Goal: Task Accomplishment & Management: Use online tool/utility

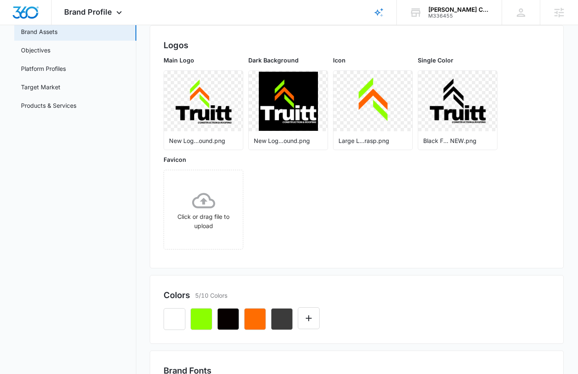
scroll to position [195, 0]
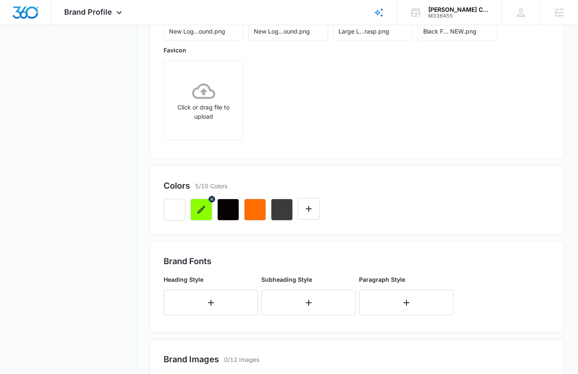
click at [202, 217] on button "button" at bounding box center [201, 210] width 22 height 22
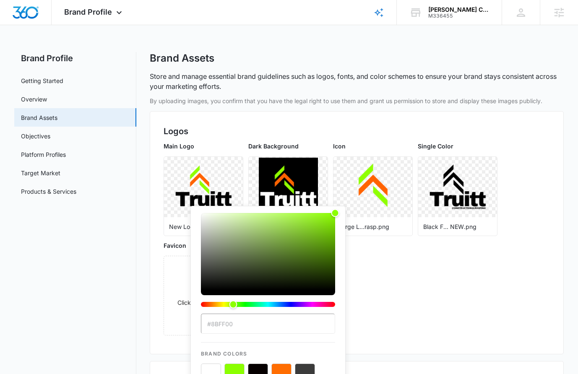
click at [241, 321] on input "#8BFF00" at bounding box center [268, 324] width 134 height 20
click at [241, 320] on input "#8BFF00" at bounding box center [268, 324] width 134 height 20
click at [243, 321] on input "#8BFF00" at bounding box center [268, 324] width 134 height 20
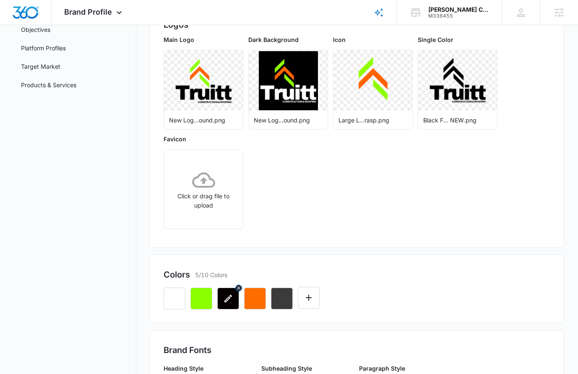
scroll to position [109, 0]
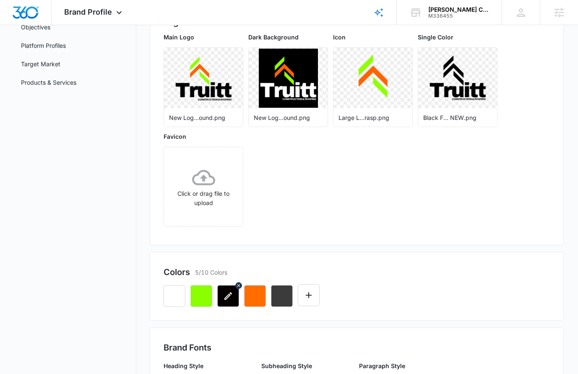
click at [224, 297] on icon "button" at bounding box center [228, 296] width 10 height 10
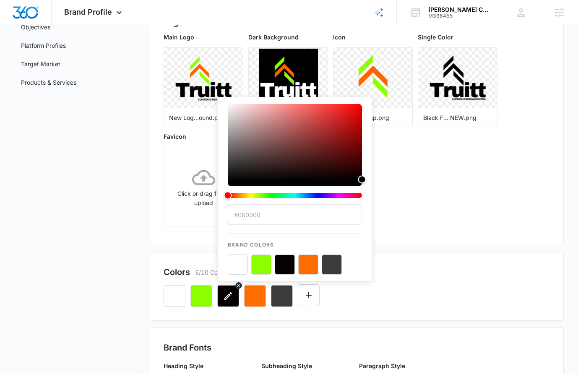
scroll to position [0, 0]
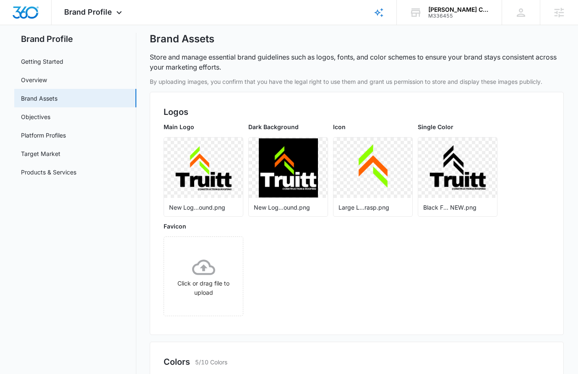
scroll to position [122, 0]
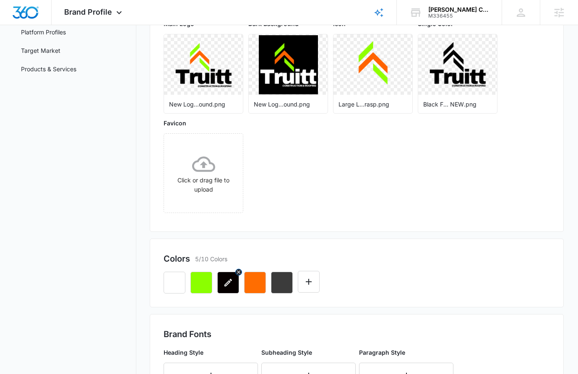
click at [227, 283] on icon "button" at bounding box center [228, 283] width 8 height 8
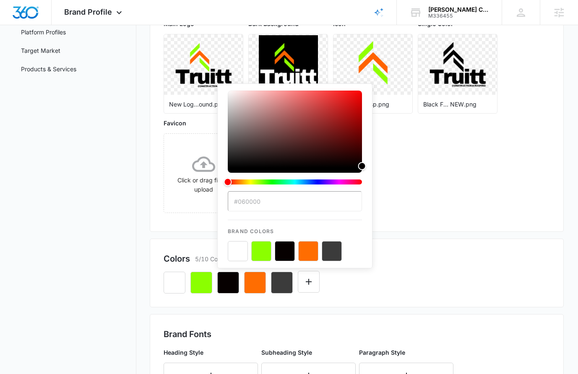
click at [260, 198] on input "#060000" at bounding box center [295, 201] width 134 height 20
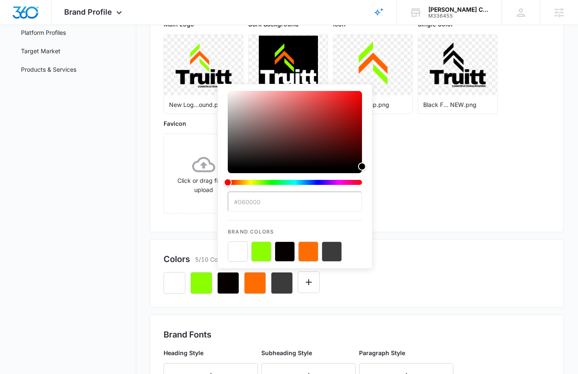
scroll to position [121, 0]
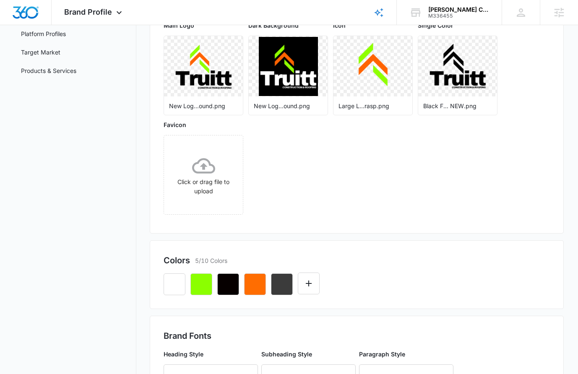
click at [507, 207] on div "Main Logo New Log...ound.png Dark Background New Log...ound.png Icon Large L...…" at bounding box center [357, 120] width 386 height 199
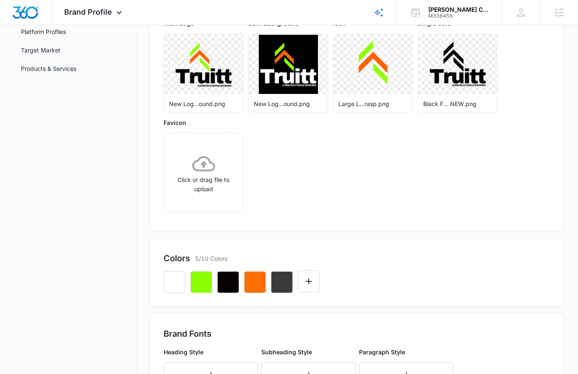
scroll to position [124, 0]
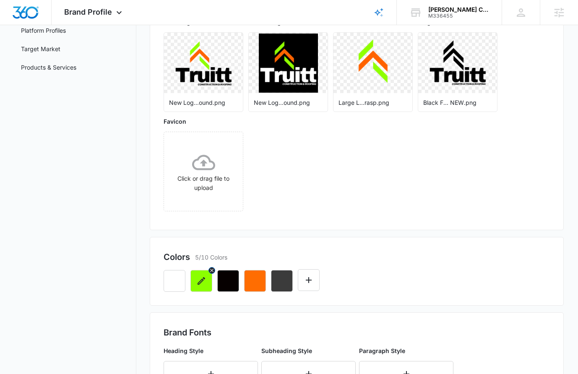
click at [206, 284] on icon "button" at bounding box center [201, 281] width 10 height 10
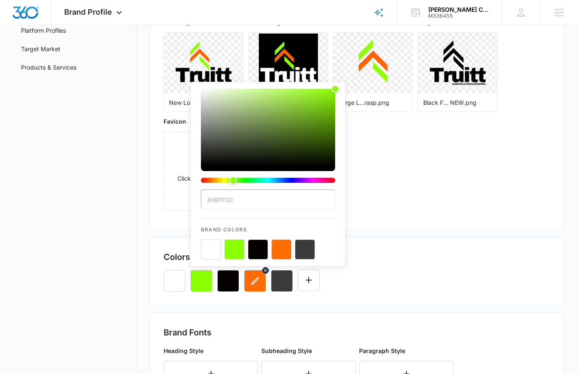
click at [256, 284] on icon "button" at bounding box center [255, 281] width 10 height 10
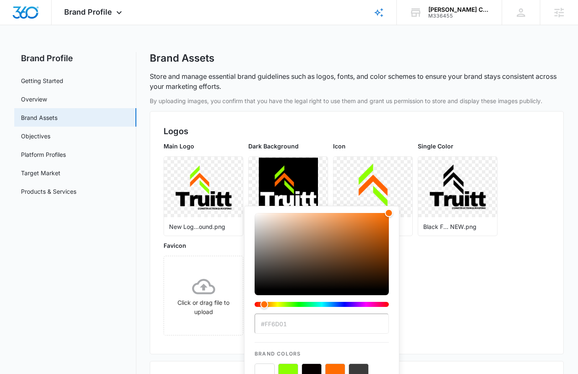
click at [279, 326] on input "#FF6D01" at bounding box center [322, 324] width 134 height 20
click at [477, 275] on div "Main Logo New Log...ound.png Dark Background New Log...ound.png Icon Large L...…" at bounding box center [357, 241] width 386 height 199
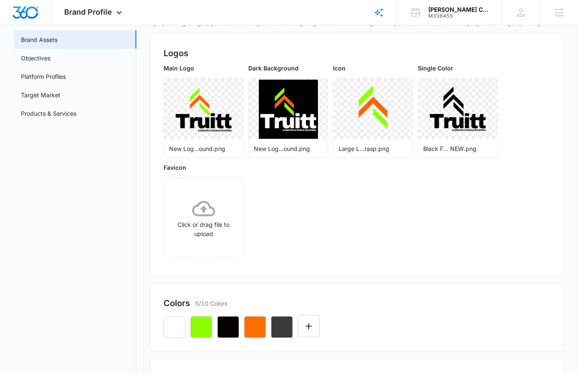
scroll to position [94, 0]
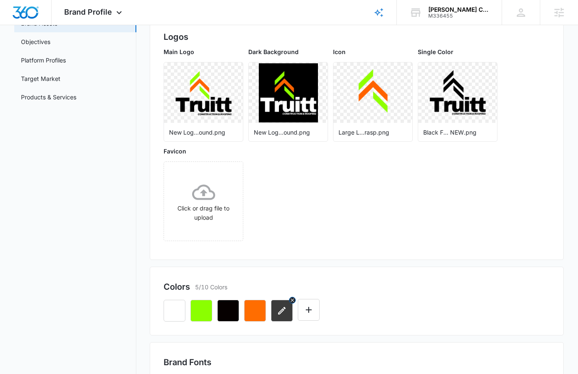
click at [280, 313] on icon "button" at bounding box center [282, 311] width 8 height 8
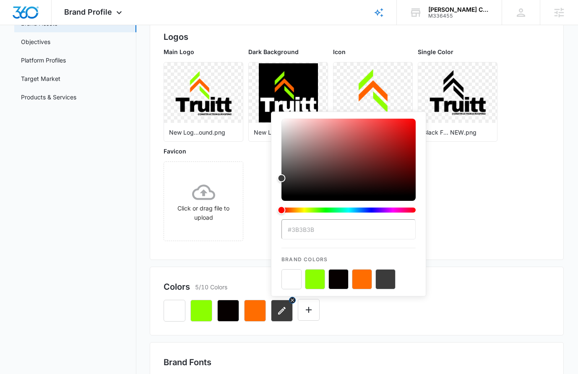
scroll to position [86, 0]
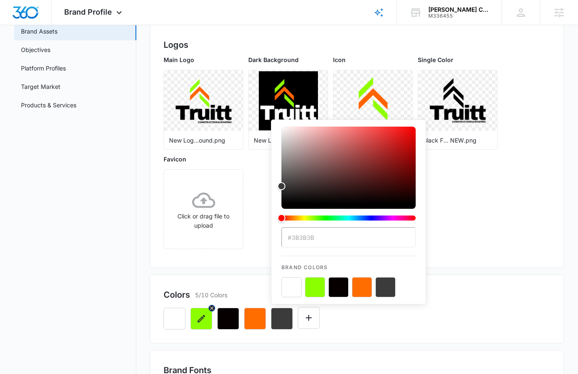
click at [201, 318] on icon "button" at bounding box center [202, 319] width 8 height 8
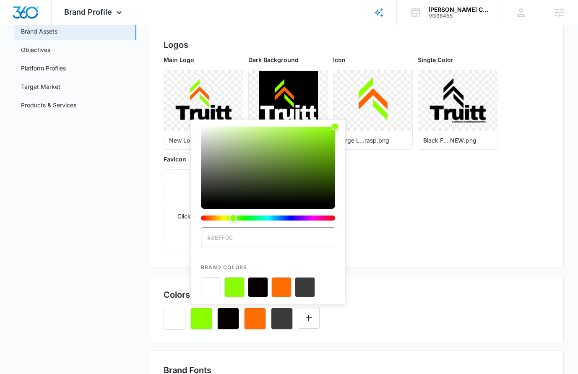
click at [223, 235] on input "#8BFF00" at bounding box center [268, 237] width 134 height 20
click at [526, 135] on div "Main Logo New Log...ound.png Dark Background New Log...ound.png Icon Large L...…" at bounding box center [357, 154] width 386 height 199
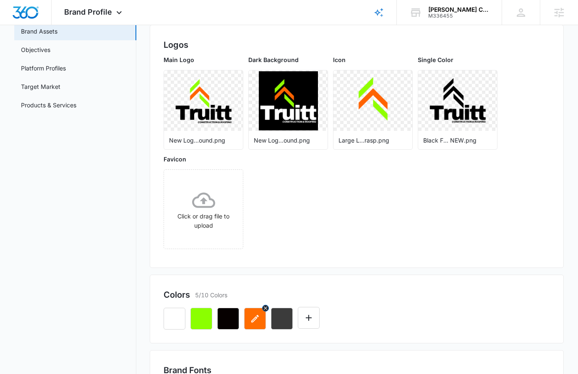
click at [255, 324] on button "button" at bounding box center [255, 319] width 22 height 22
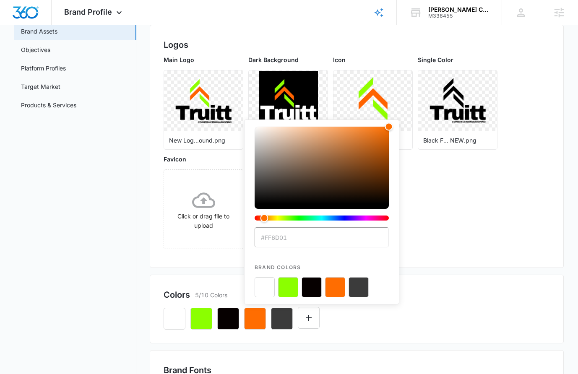
click at [278, 239] on input "#FF6D01" at bounding box center [322, 237] width 134 height 20
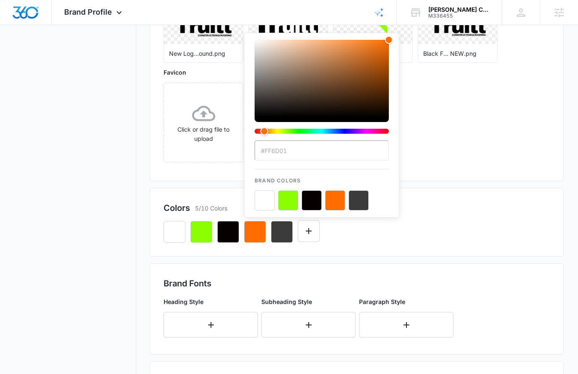
scroll to position [323, 0]
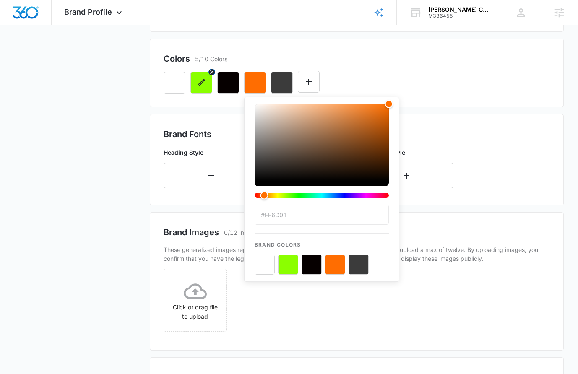
click at [197, 84] on icon "button" at bounding box center [201, 83] width 10 height 10
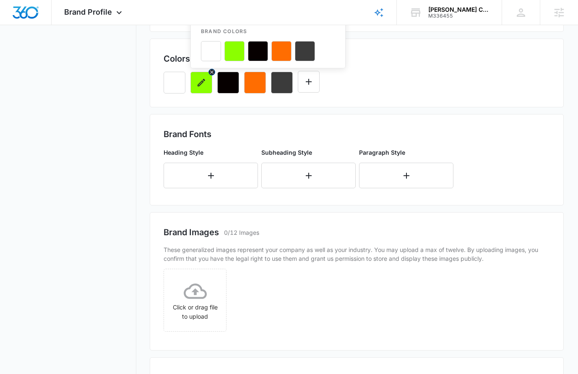
scroll to position [113, 0]
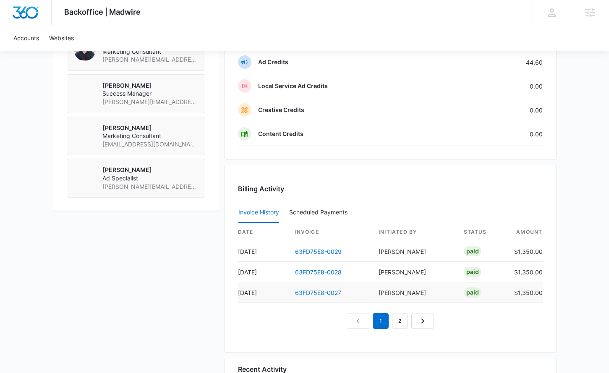
scroll to position [633, 0]
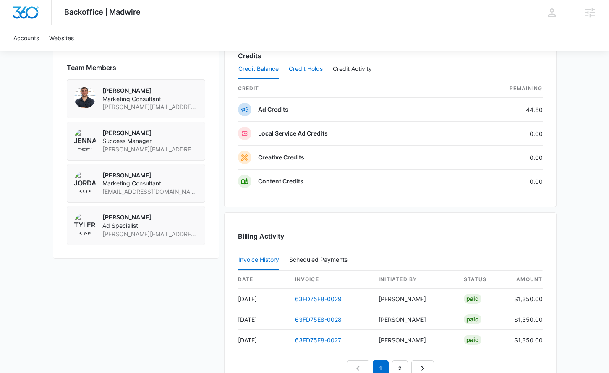
click at [315, 69] on button "Credit Holds" at bounding box center [306, 69] width 34 height 20
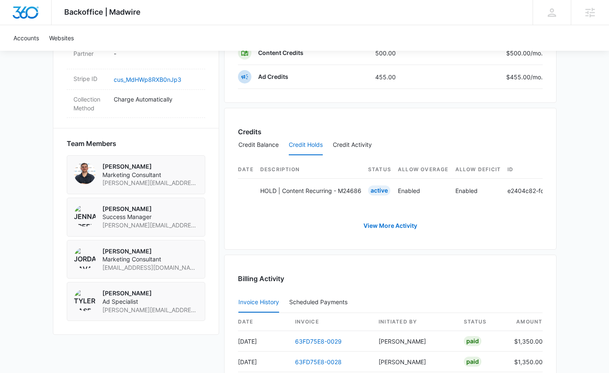
scroll to position [0, 0]
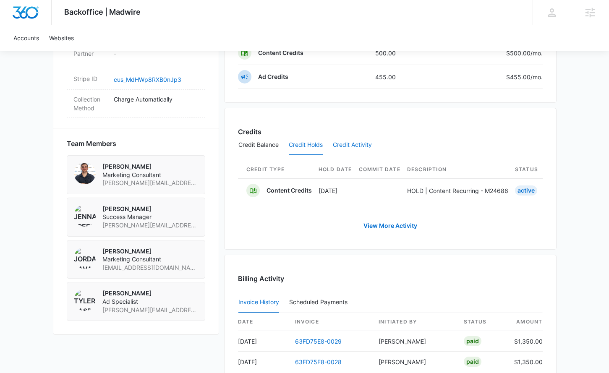
click at [344, 142] on button "Credit Activity" at bounding box center [352, 145] width 39 height 20
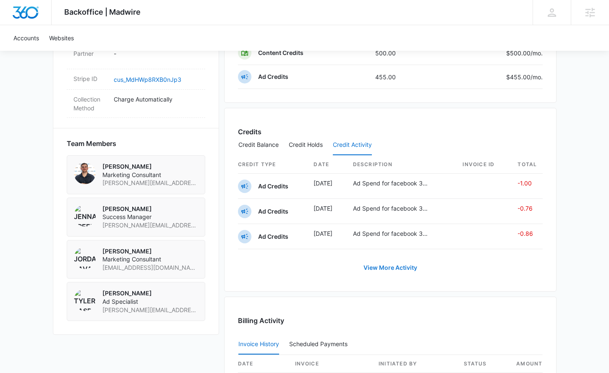
click at [385, 273] on link "View More Activity" at bounding box center [390, 268] width 70 height 20
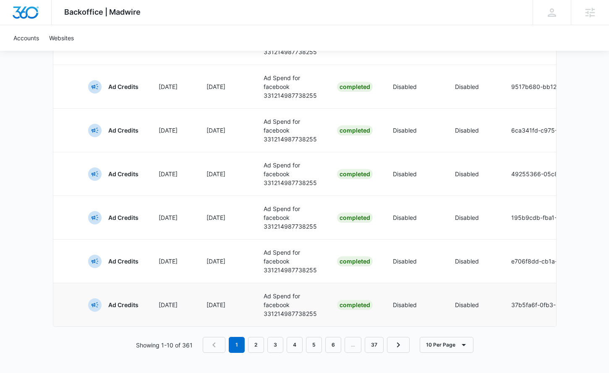
scroll to position [444, 0]
click at [255, 346] on link "2" at bounding box center [256, 345] width 16 height 16
click at [236, 346] on link "1" at bounding box center [238, 345] width 16 height 16
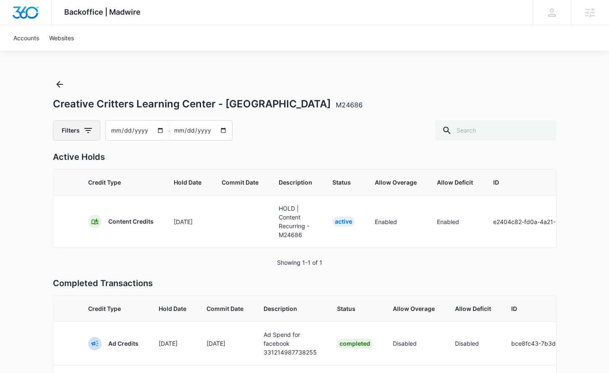
click at [92, 131] on icon "button" at bounding box center [88, 130] width 10 height 10
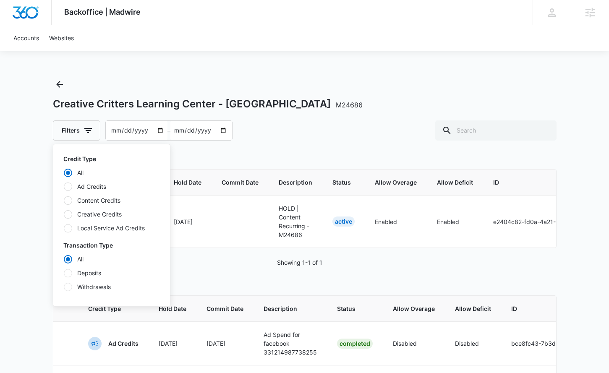
click at [98, 199] on label "Content Credits" at bounding box center [111, 200] width 96 height 9
click at [64, 200] on input "Content Credits" at bounding box center [63, 200] width 0 height 0
radio input "false"
radio input "true"
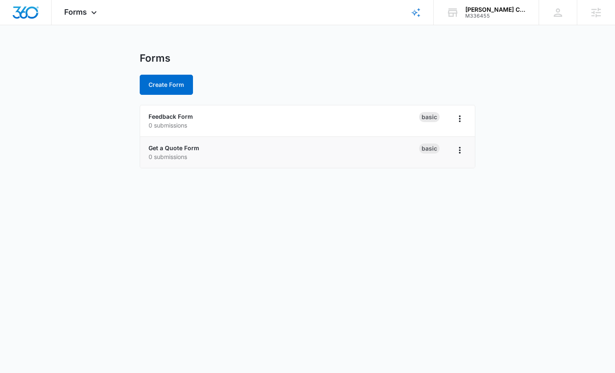
click at [178, 152] on p "0 submissions" at bounding box center [283, 156] width 271 height 9
click at [174, 148] on link "Get a Quote Form" at bounding box center [173, 147] width 51 height 7
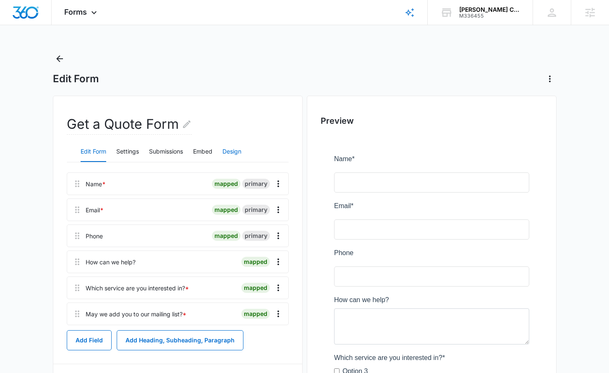
click at [224, 153] on button "Design" at bounding box center [231, 152] width 19 height 20
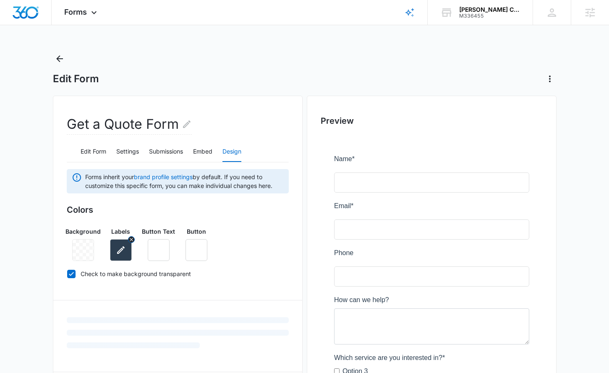
click at [117, 251] on icon "button" at bounding box center [121, 250] width 10 height 10
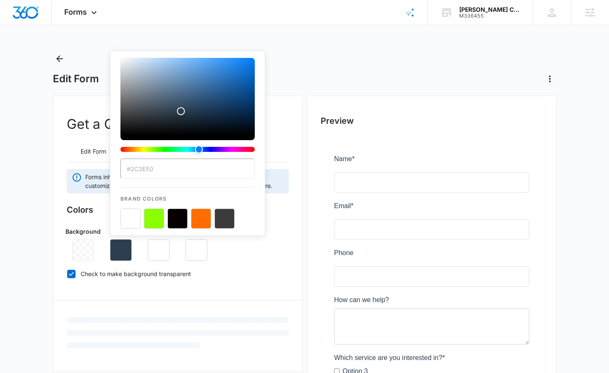
click at [172, 222] on button "color-picker-container" at bounding box center [177, 218] width 20 height 20
type input "#060000"
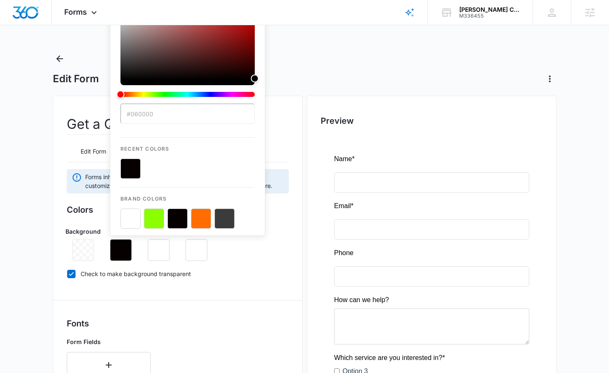
click at [254, 280] on div "Colors Background Labels #060000 Recent Colors Brand Colors Button Text Button …" at bounding box center [178, 243] width 222 height 80
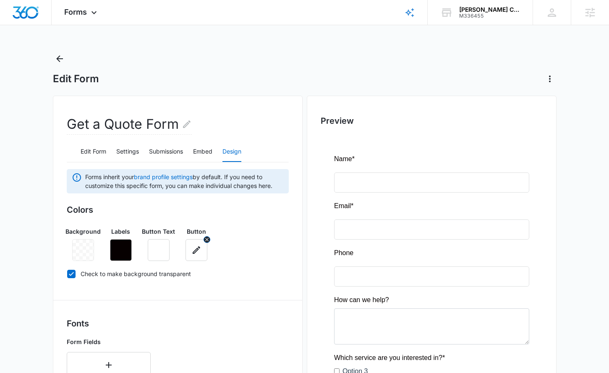
click at [193, 252] on icon "button" at bounding box center [197, 250] width 8 height 8
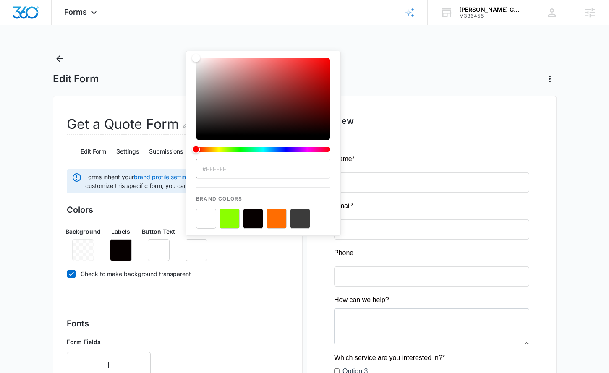
click at [280, 224] on button "color-picker-container" at bounding box center [276, 218] width 20 height 20
type input "#FF6D01"
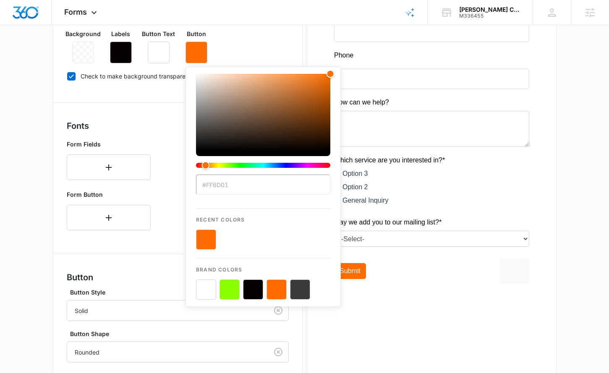
scroll to position [307, 0]
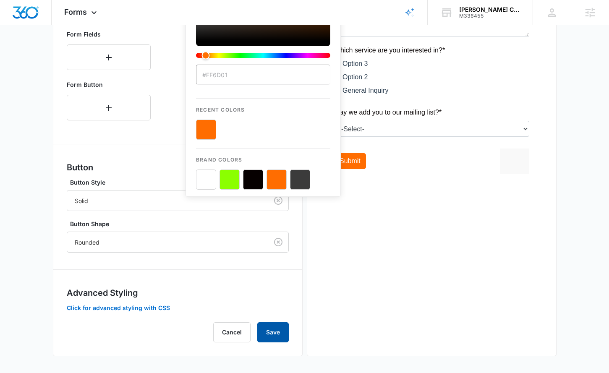
click at [281, 327] on button "Save" at bounding box center [272, 332] width 31 height 20
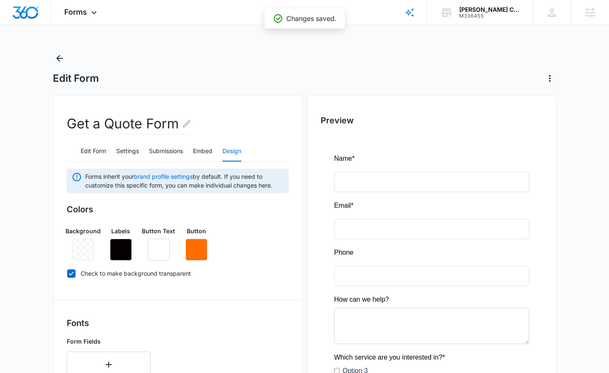
scroll to position [0, 0]
click at [98, 18] on icon at bounding box center [94, 15] width 10 height 10
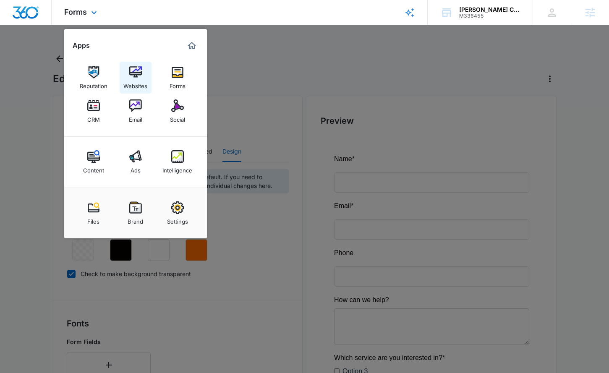
click at [139, 80] on div "Websites" at bounding box center [135, 83] width 24 height 11
